Goal: Task Accomplishment & Management: Manage account settings

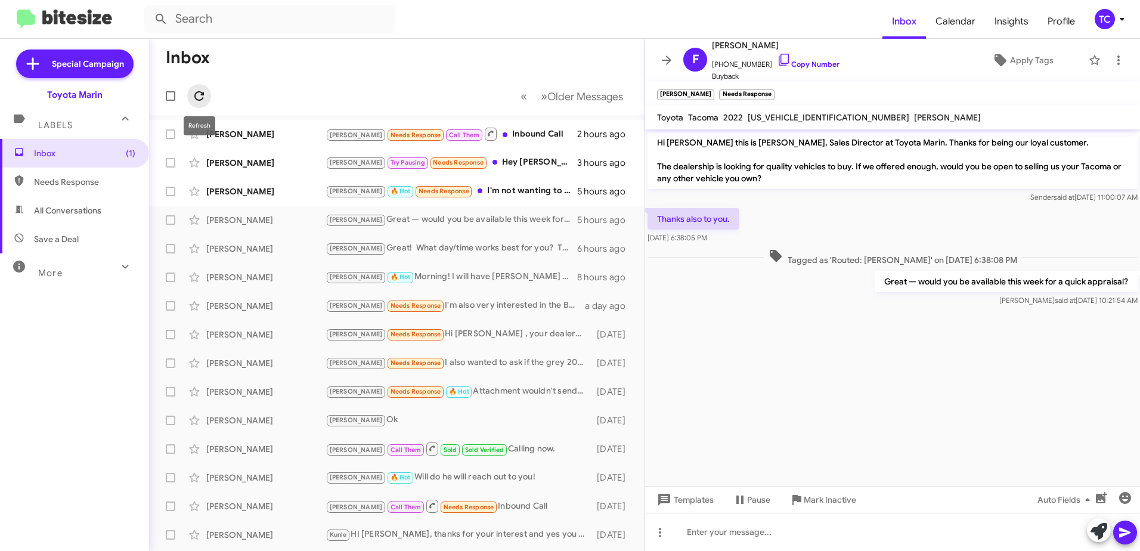
click at [202, 92] on icon at bounding box center [199, 96] width 10 height 10
click at [193, 92] on icon at bounding box center [199, 96] width 14 height 14
click at [674, 61] on span at bounding box center [667, 60] width 24 height 14
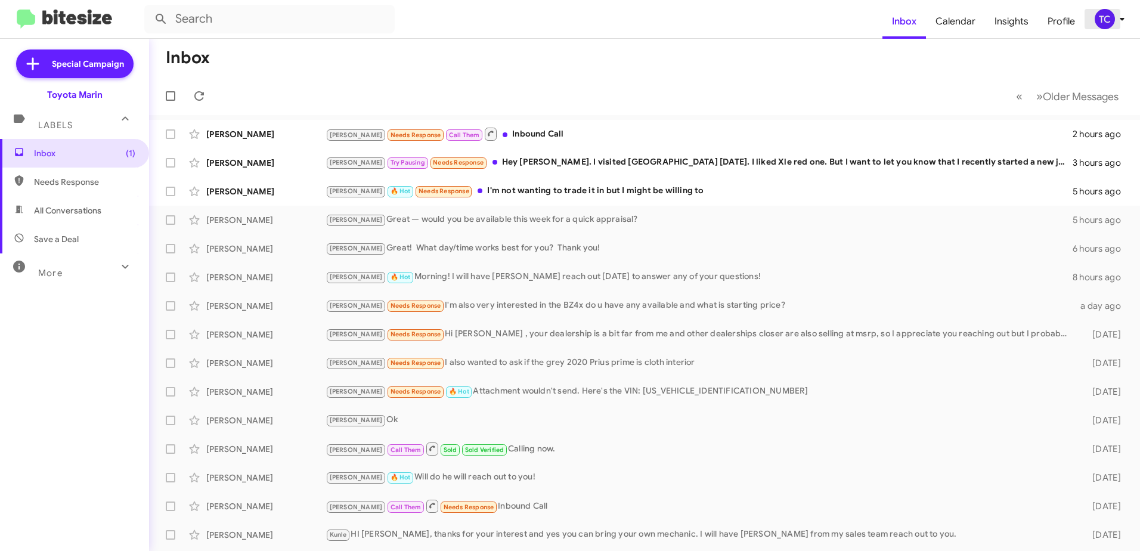
click at [1113, 17] on div "TC" at bounding box center [1105, 19] width 20 height 20
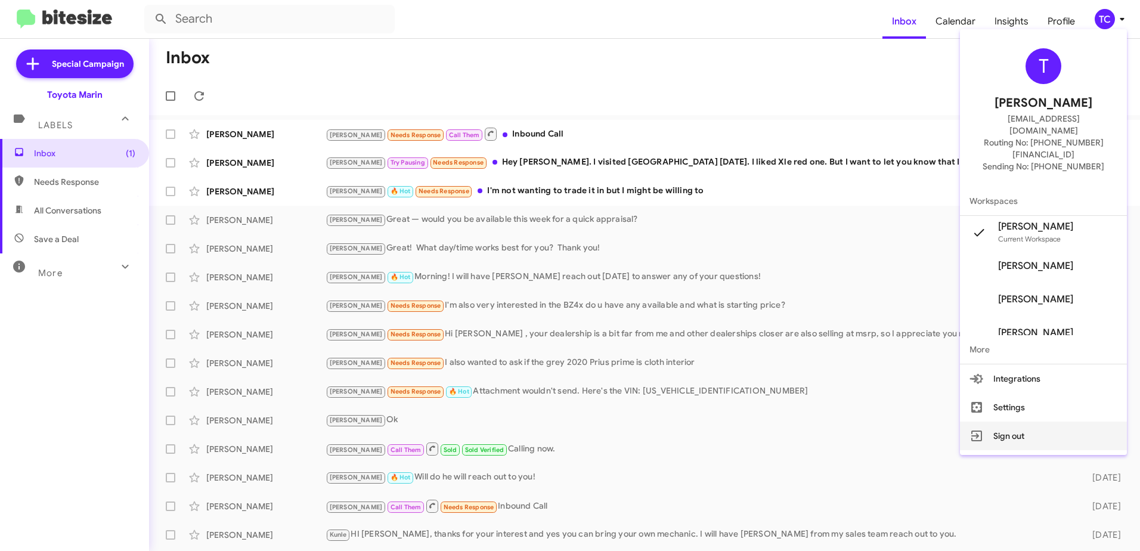
drag, startPoint x: 1023, startPoint y: 410, endPoint x: 630, endPoint y: 39, distance: 540.3
click at [1023, 422] on button "Sign out" at bounding box center [1043, 436] width 167 height 29
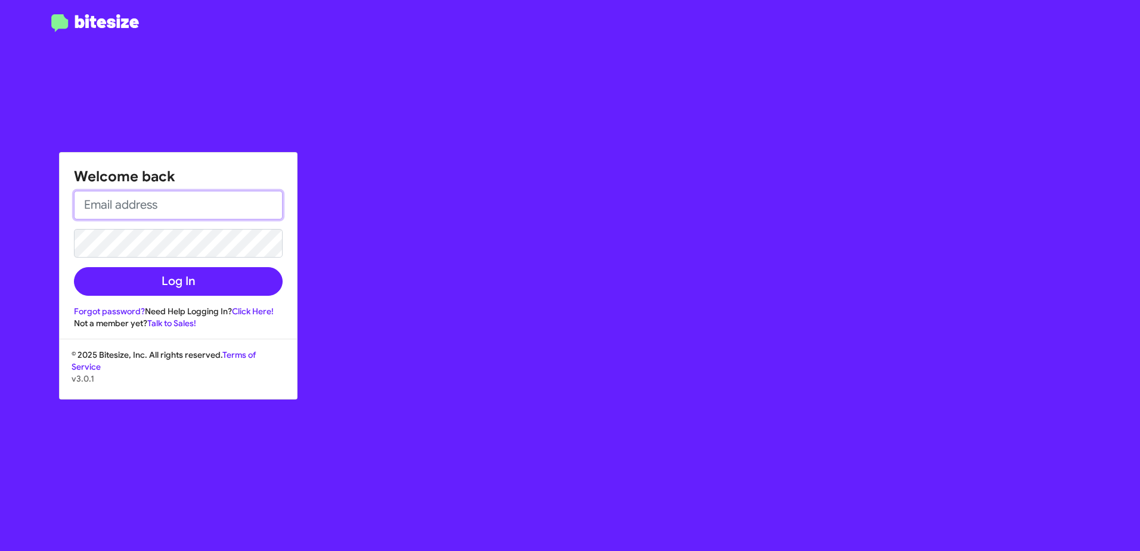
type input "[EMAIL_ADDRESS][DOMAIN_NAME]"
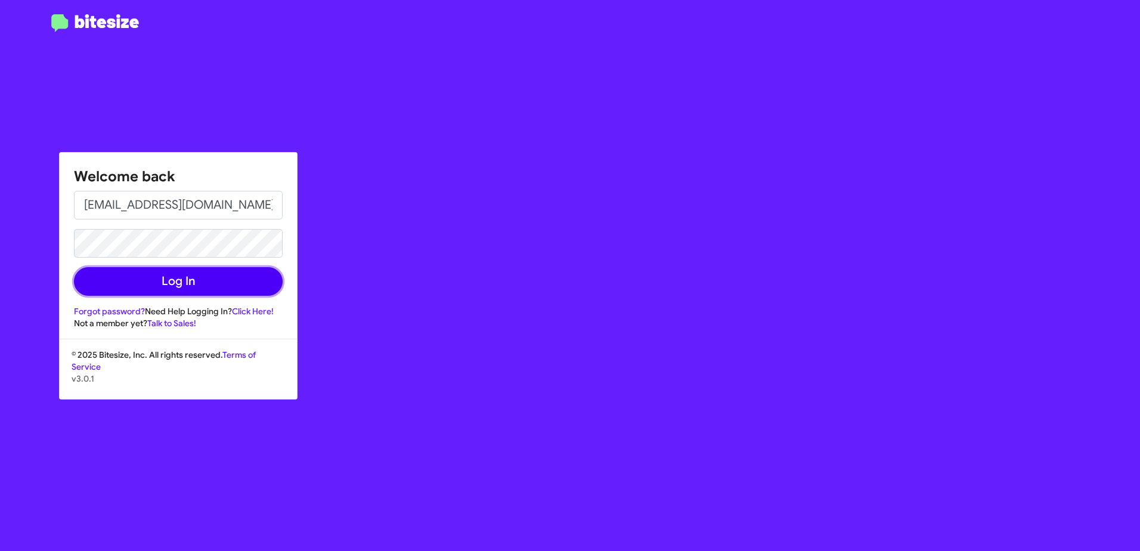
click at [181, 283] on button "Log In" at bounding box center [178, 281] width 209 height 29
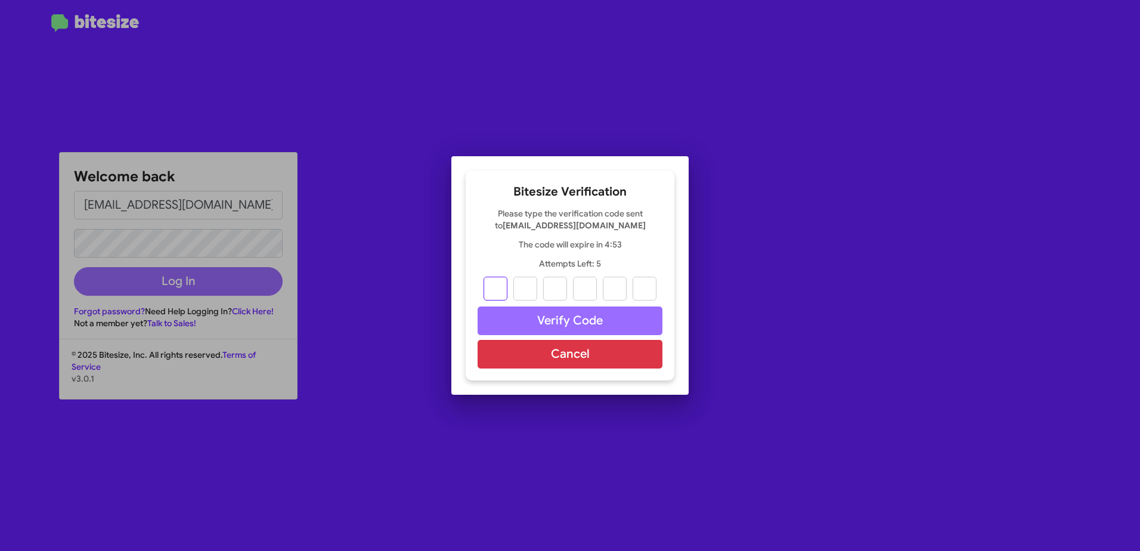
click at [493, 290] on input "text" at bounding box center [496, 289] width 24 height 24
type input "3"
type input "6"
type input "1"
type input "7"
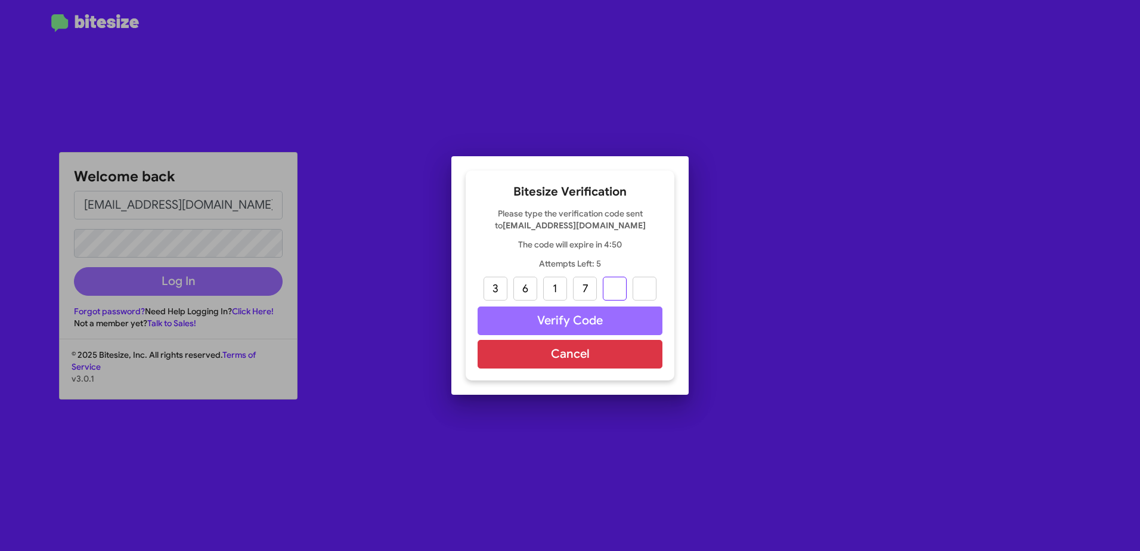
type input "8"
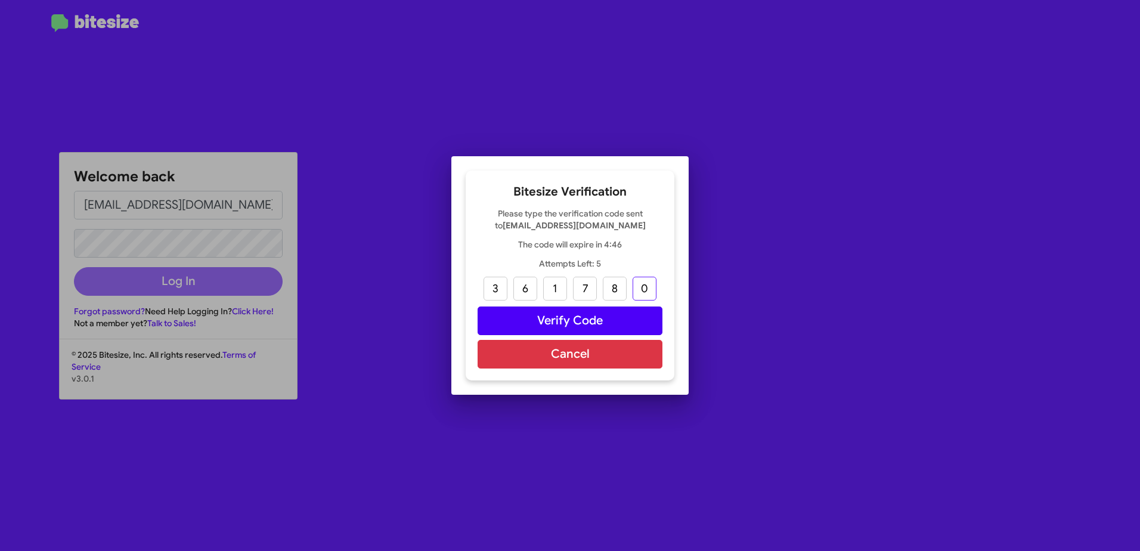
type input "0"
click at [568, 324] on button "Verify Code" at bounding box center [570, 320] width 185 height 29
